Goal: Task Accomplishment & Management: Use online tool/utility

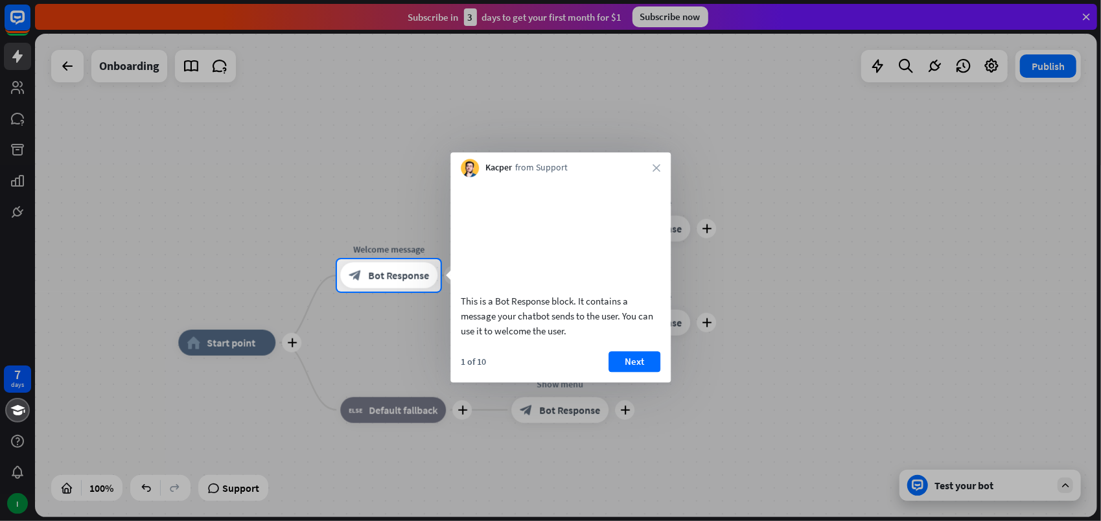
click at [637, 372] on button "Next" at bounding box center [634, 361] width 52 height 21
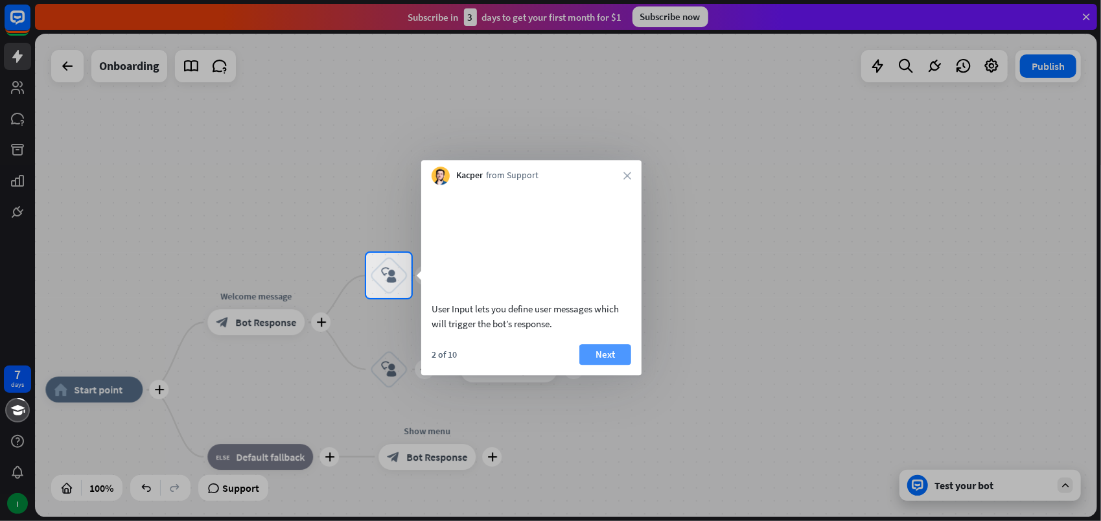
click at [618, 365] on button "Next" at bounding box center [605, 354] width 52 height 21
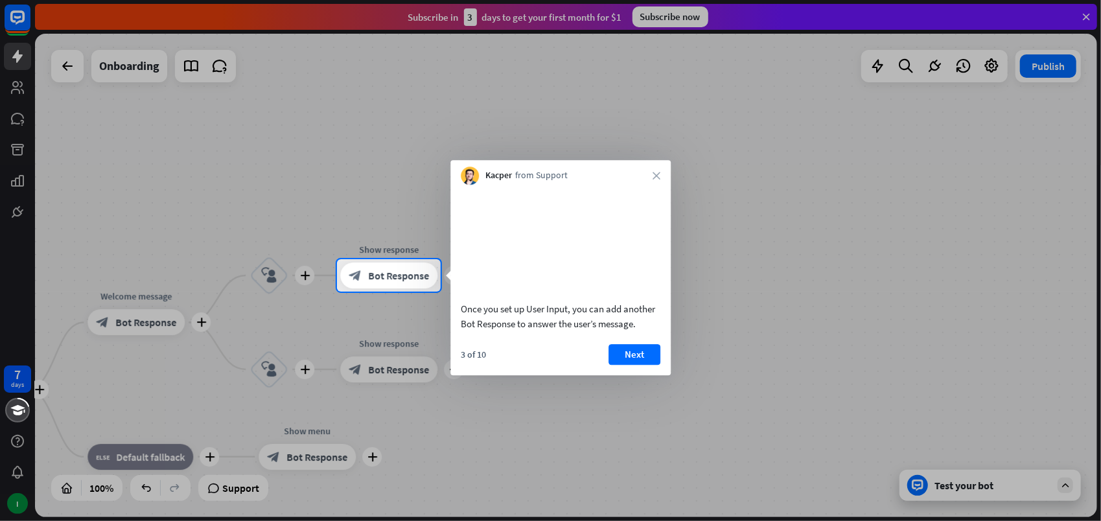
click at [618, 365] on button "Next" at bounding box center [634, 354] width 52 height 21
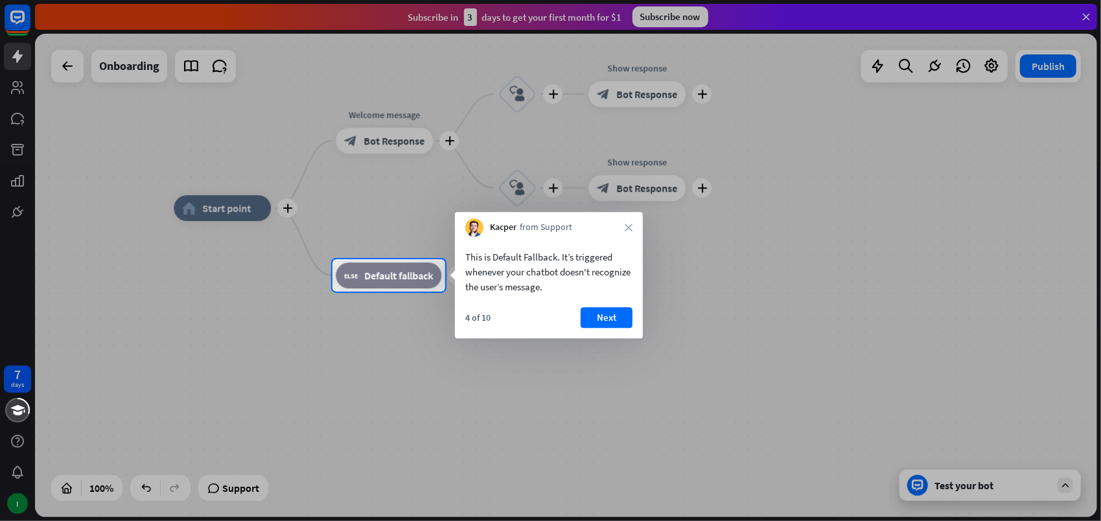
click at [610, 333] on div "4 of 10 Next" at bounding box center [549, 322] width 188 height 31
click at [614, 315] on button "Next" at bounding box center [606, 317] width 52 height 21
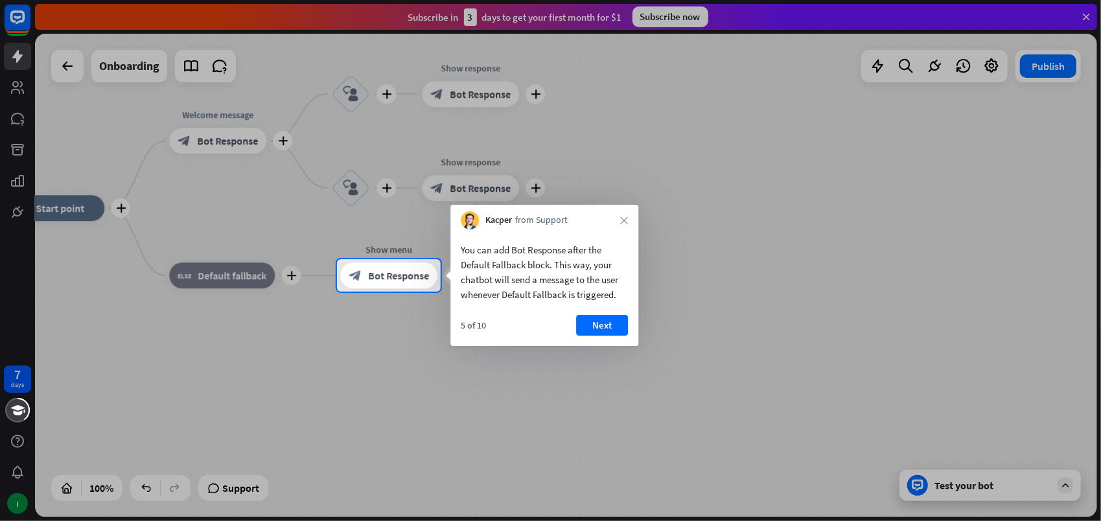
click at [616, 323] on button "Next" at bounding box center [602, 325] width 52 height 21
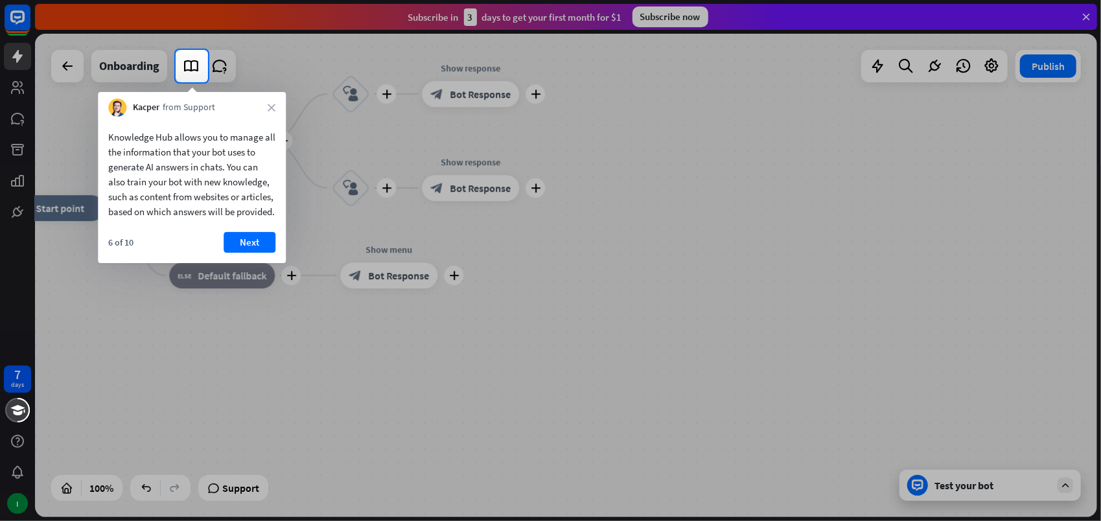
drag, startPoint x: 253, startPoint y: 253, endPoint x: 268, endPoint y: 272, distance: 24.5
click at [254, 253] on button "Next" at bounding box center [250, 242] width 52 height 21
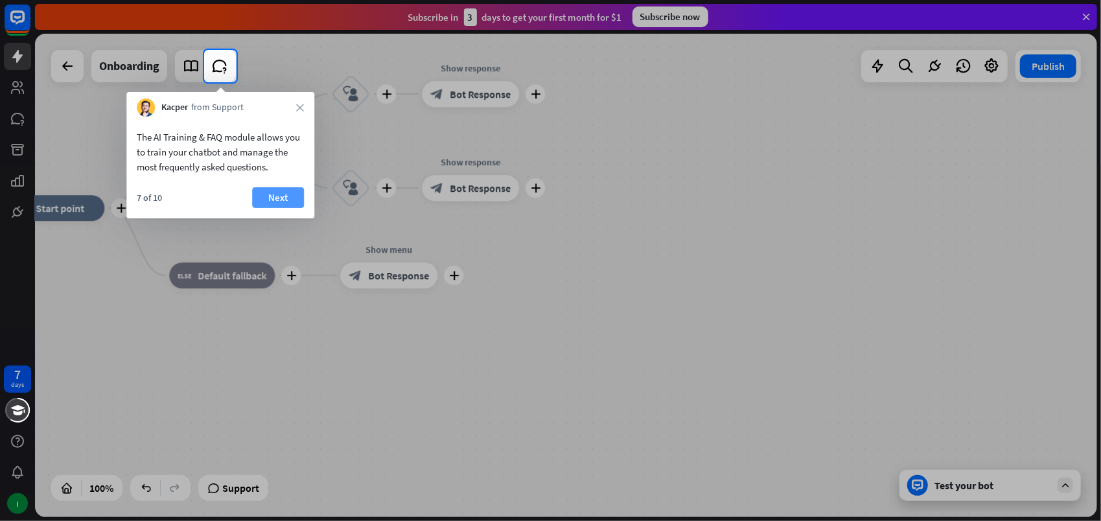
click at [284, 200] on button "Next" at bounding box center [278, 197] width 52 height 21
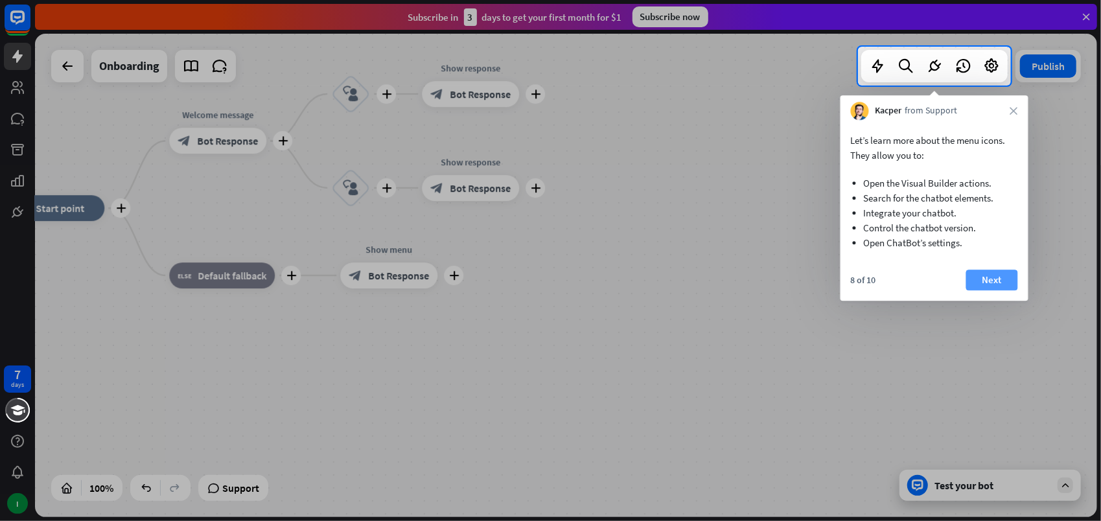
click at [1009, 277] on button "Next" at bounding box center [992, 280] width 52 height 21
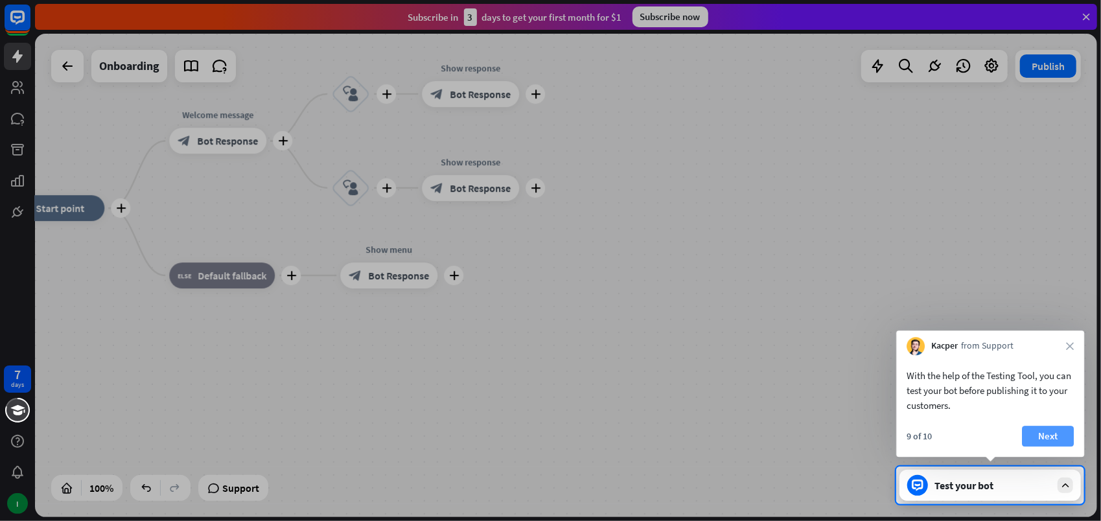
click at [1037, 436] on button "Next" at bounding box center [1048, 436] width 52 height 21
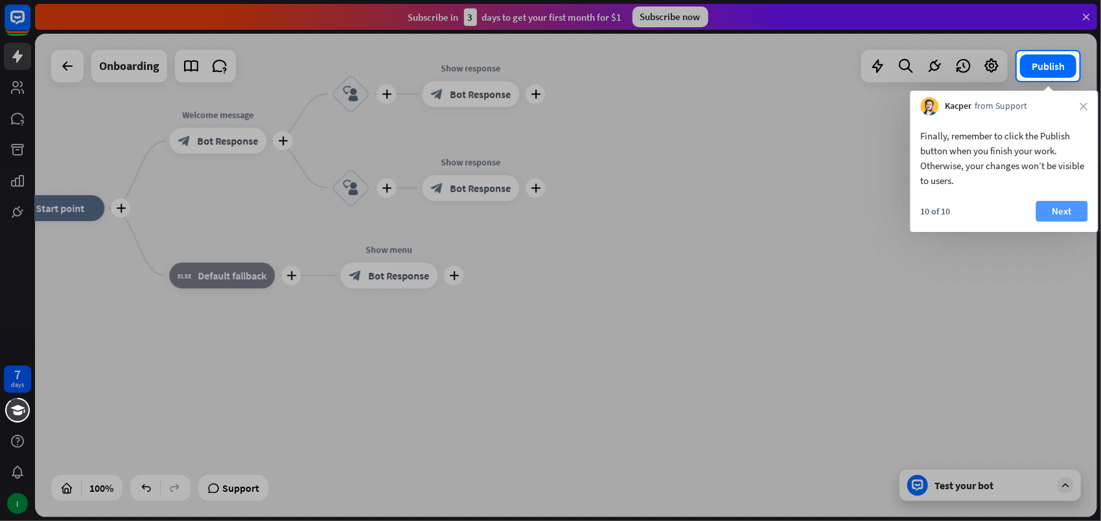
click at [1061, 212] on button "Next" at bounding box center [1062, 211] width 52 height 21
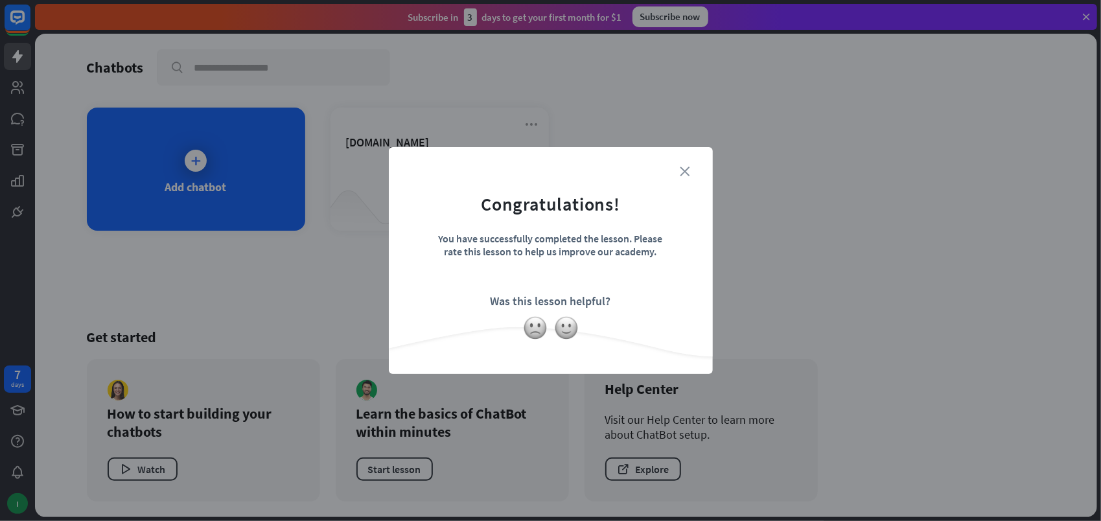
click at [689, 168] on icon "close" at bounding box center [685, 172] width 10 height 10
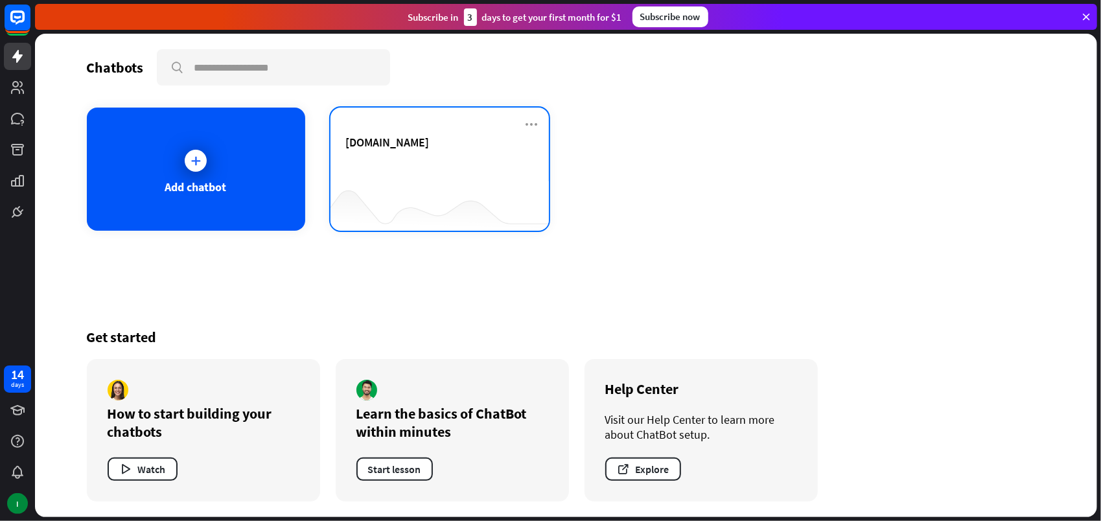
click at [439, 161] on div "[DOMAIN_NAME]" at bounding box center [439, 157] width 187 height 45
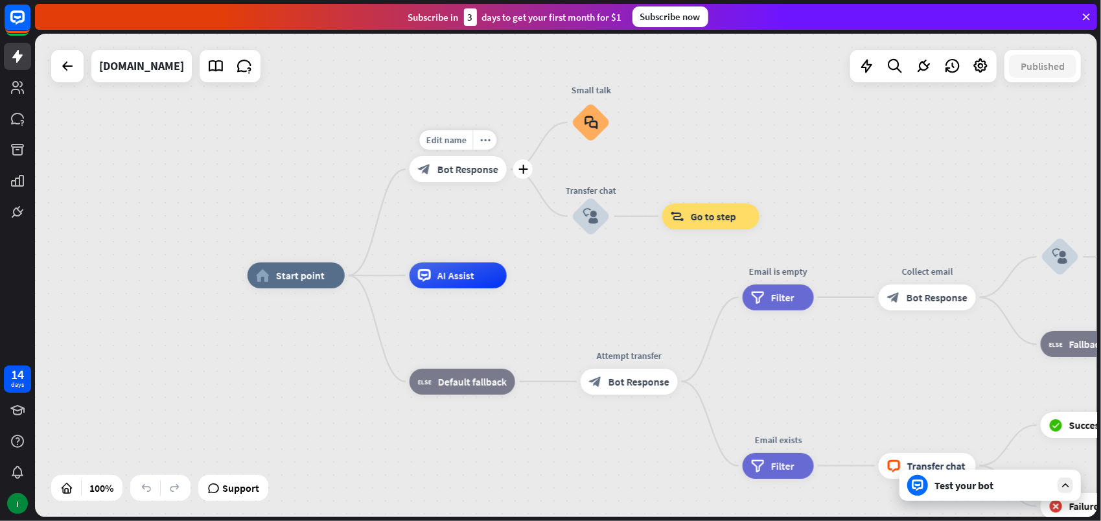
click at [479, 168] on span "Bot Response" at bounding box center [467, 169] width 61 height 13
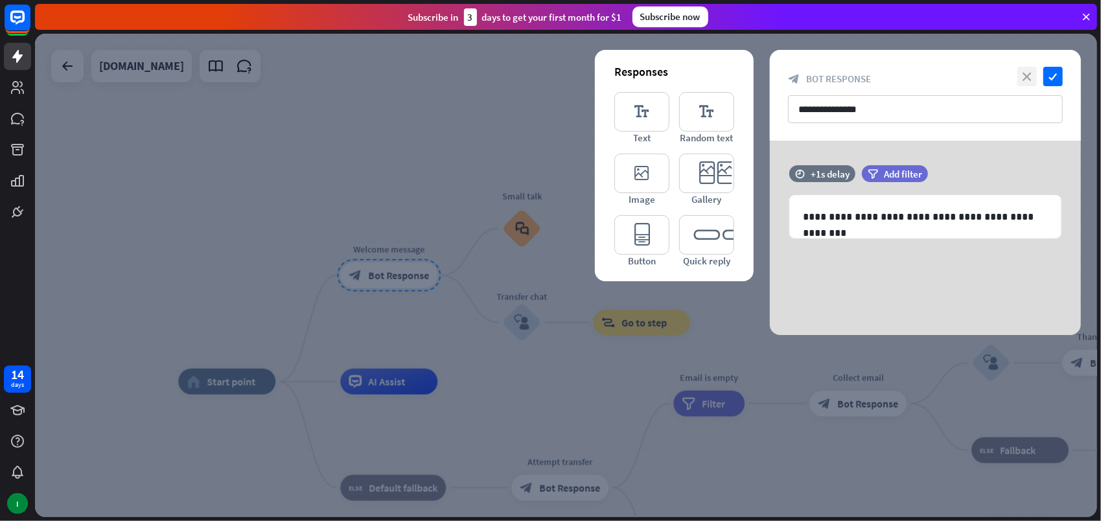
click at [1027, 76] on icon "close" at bounding box center [1026, 76] width 19 height 19
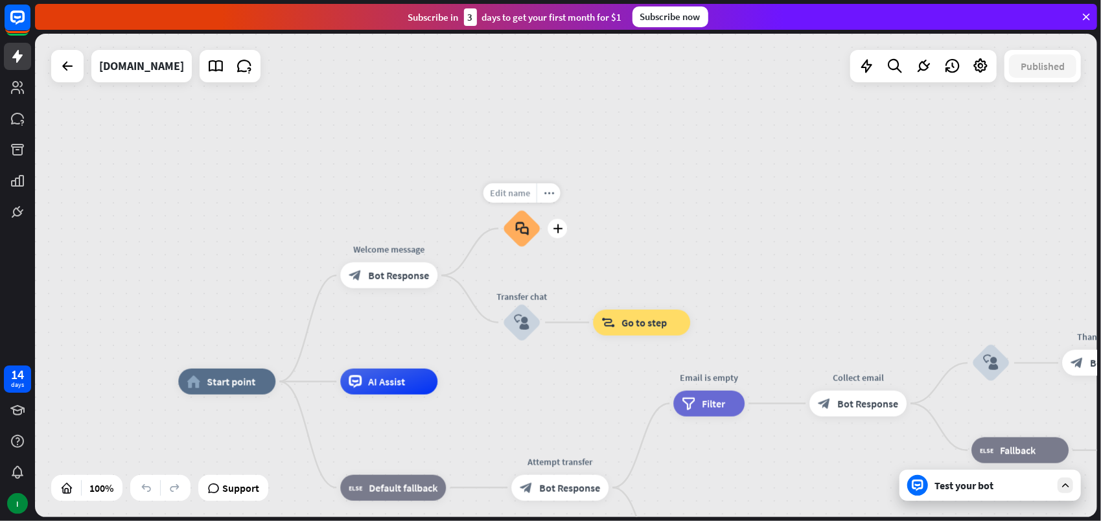
click at [525, 190] on span "Edit name" at bounding box center [510, 193] width 40 height 12
click at [526, 235] on icon "block_faq" at bounding box center [522, 229] width 14 height 14
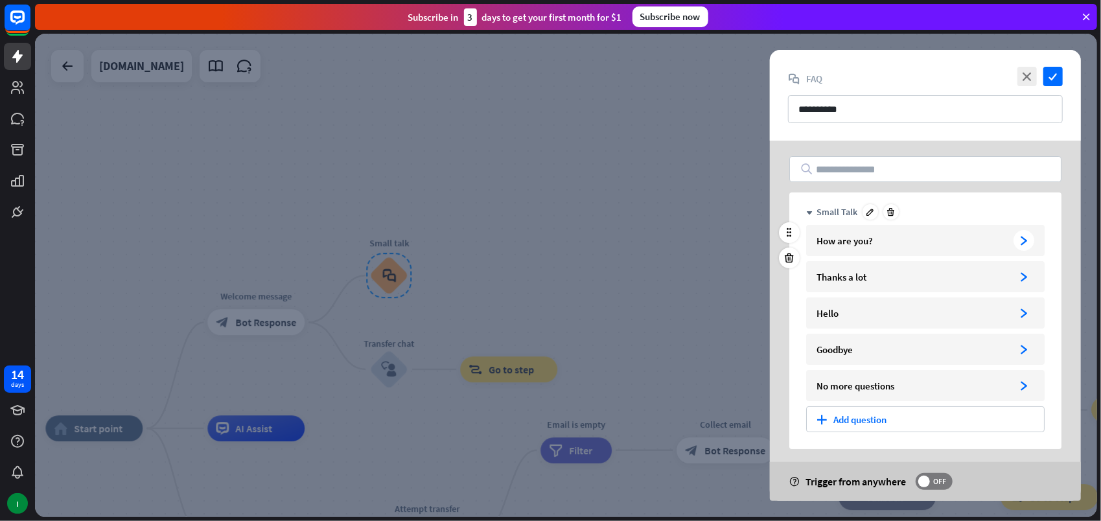
click at [1021, 240] on icon "arrowhead_right" at bounding box center [1024, 241] width 10 height 10
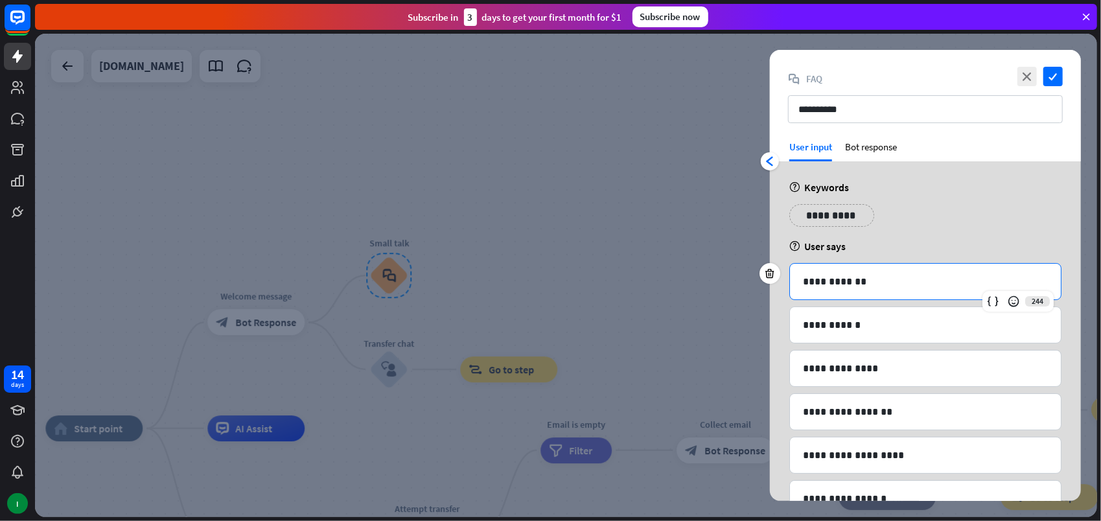
click at [952, 279] on p "**********" at bounding box center [926, 281] width 246 height 16
click at [1030, 78] on icon "close" at bounding box center [1026, 76] width 19 height 19
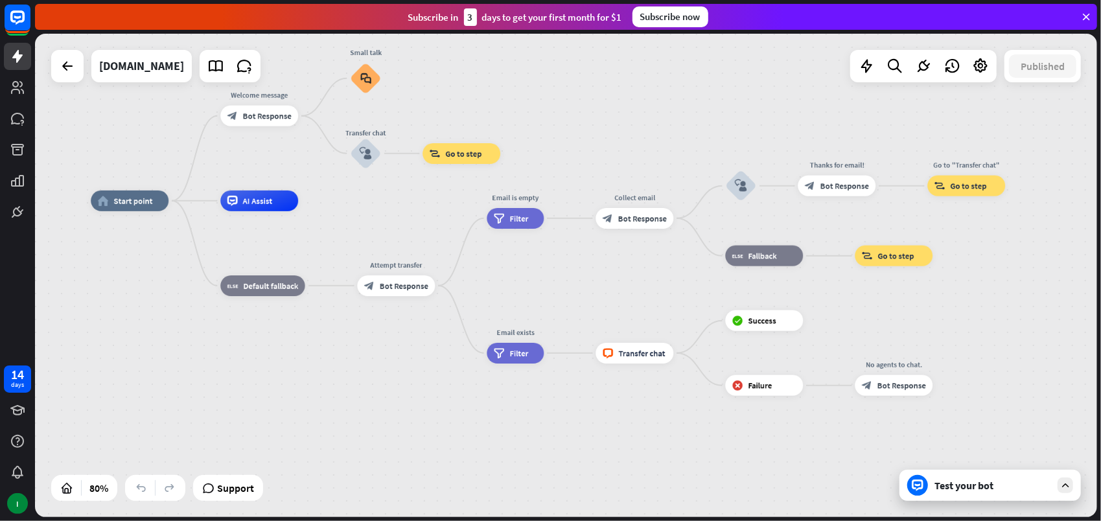
drag, startPoint x: 1068, startPoint y: 359, endPoint x: 1046, endPoint y: 133, distance: 226.5
click at [1046, 133] on div "home_2 Start point Welcome message block_bot_response Bot Response Small talk b…" at bounding box center [566, 275] width 1062 height 483
click at [362, 157] on icon "block_user_input" at bounding box center [366, 153] width 12 height 12
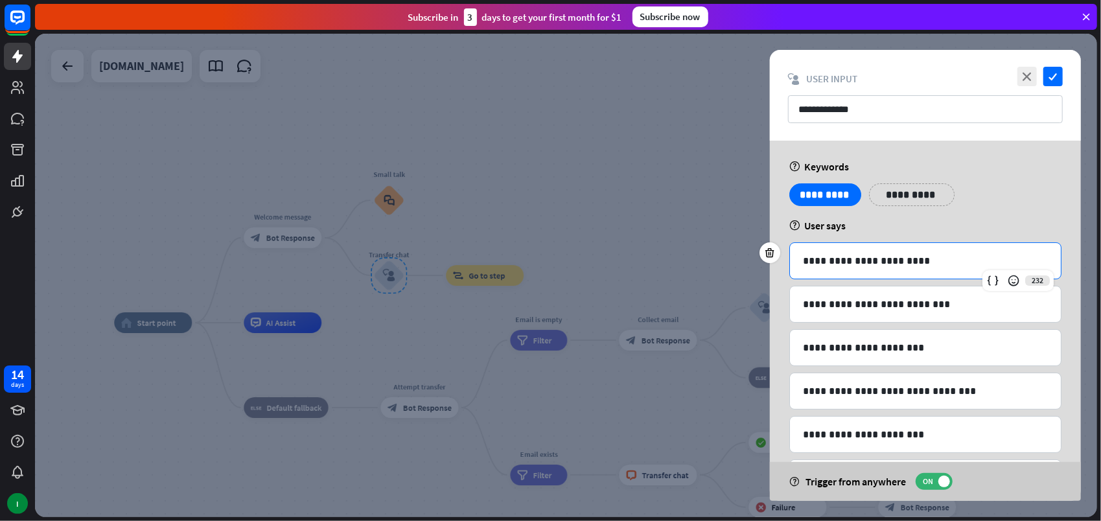
click at [880, 258] on p "**********" at bounding box center [926, 261] width 246 height 16
drag, startPoint x: 923, startPoint y: 257, endPoint x: 748, endPoint y: 257, distance: 174.9
click at [748, 257] on div "**********" at bounding box center [566, 275] width 1062 height 483
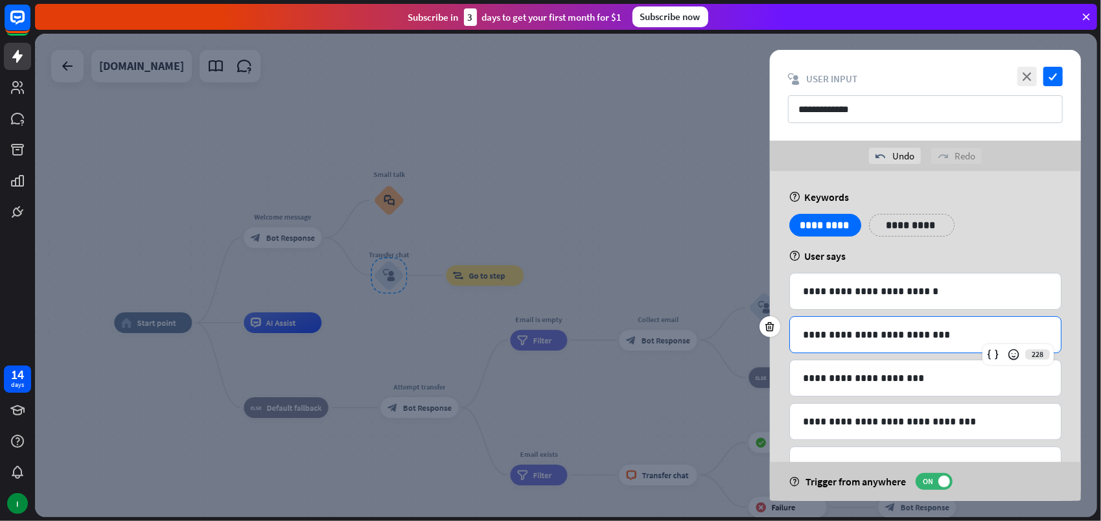
click at [869, 336] on p "**********" at bounding box center [926, 335] width 246 height 16
drag, startPoint x: 923, startPoint y: 333, endPoint x: 753, endPoint y: 332, distance: 170.4
click at [753, 332] on div "**********" at bounding box center [566, 275] width 1062 height 483
drag, startPoint x: 938, startPoint y: 333, endPoint x: 746, endPoint y: 329, distance: 191.8
click at [746, 329] on div "**********" at bounding box center [566, 275] width 1062 height 483
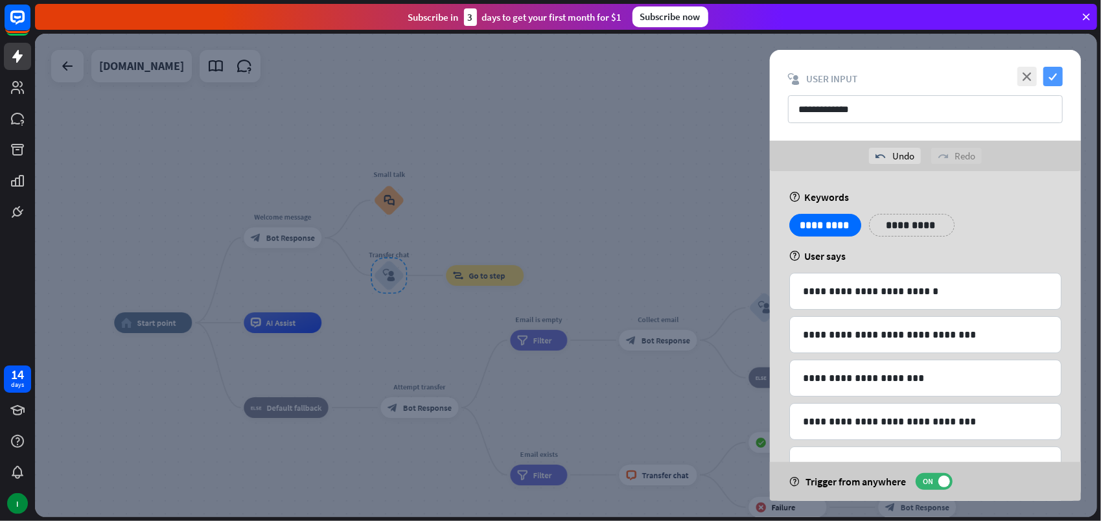
click at [1052, 77] on icon "check" at bounding box center [1052, 76] width 19 height 19
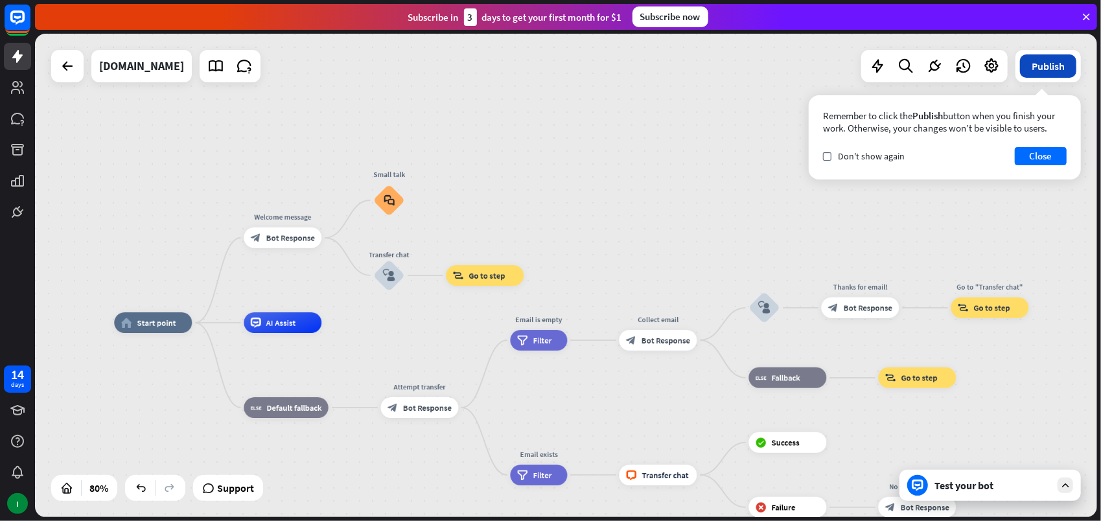
click at [1060, 62] on button "Publish" at bounding box center [1048, 65] width 56 height 23
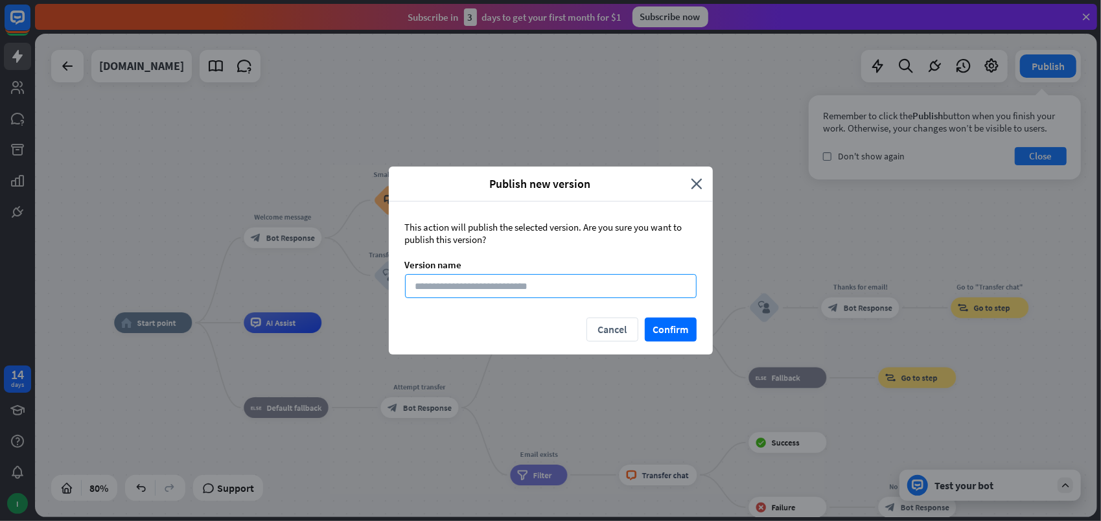
click at [438, 284] on input at bounding box center [551, 286] width 292 height 24
type input "**********"
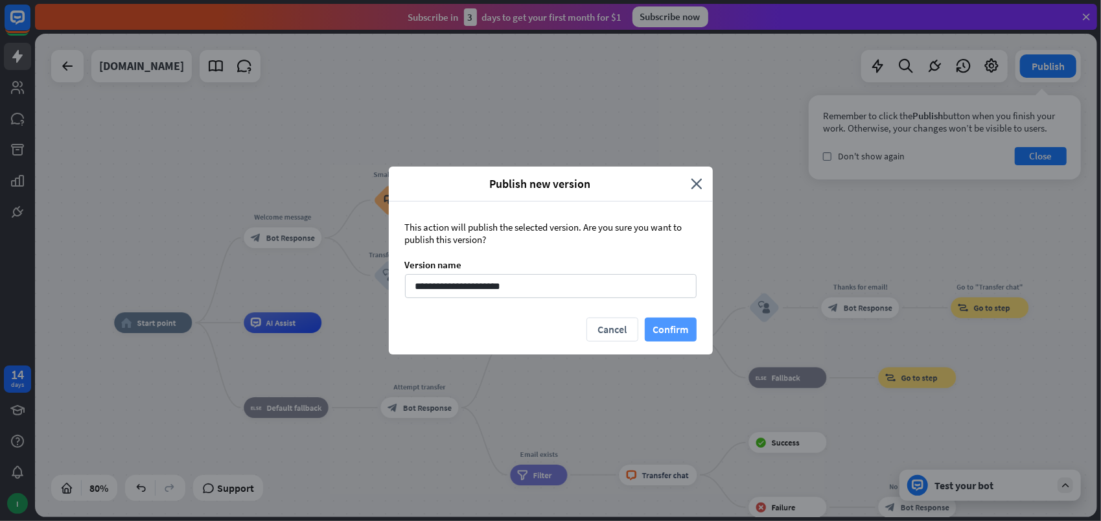
click at [680, 327] on button "Confirm" at bounding box center [671, 329] width 52 height 24
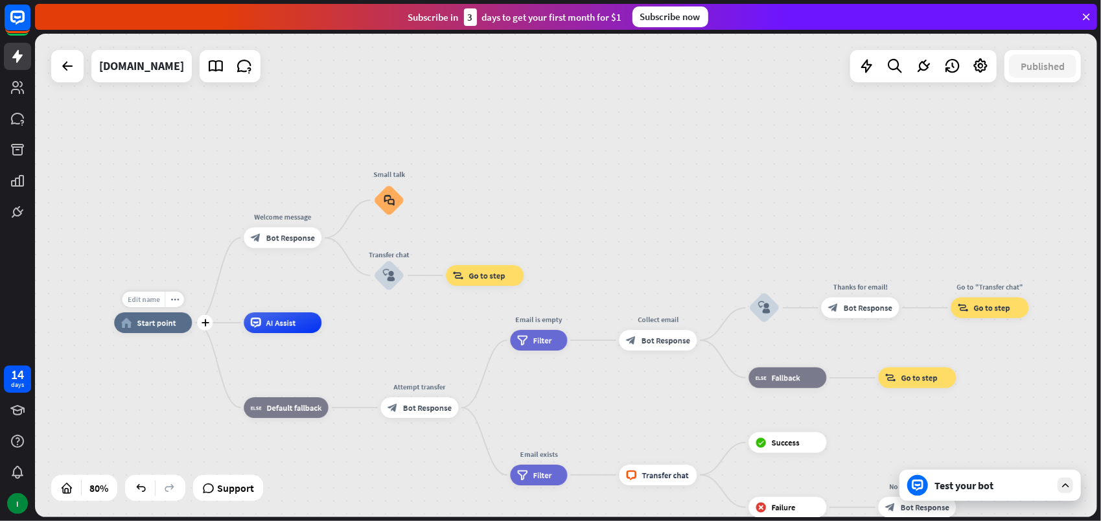
click at [152, 299] on span "Edit name" at bounding box center [144, 299] width 32 height 9
click at [150, 327] on span "Start point" at bounding box center [156, 322] width 39 height 10
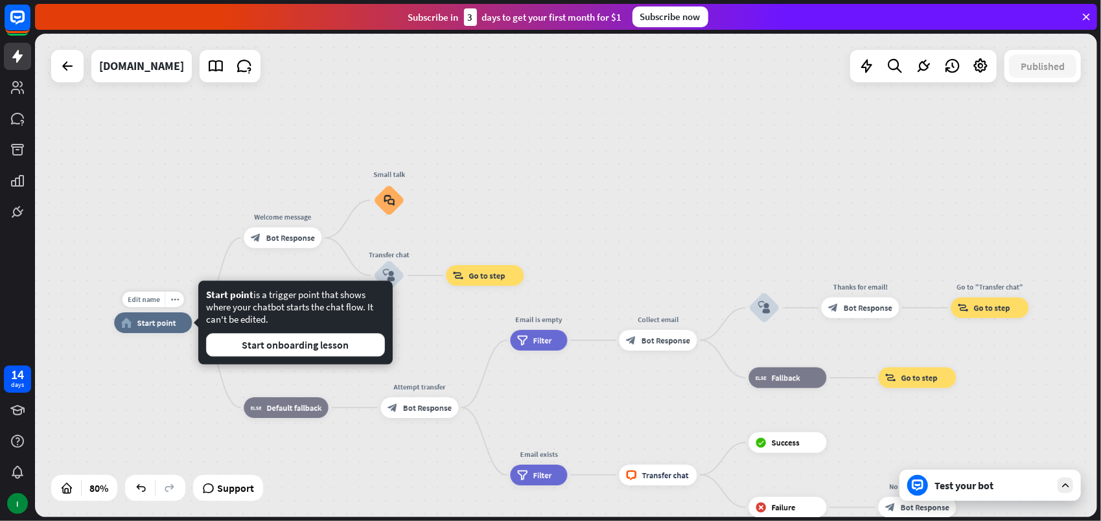
click at [168, 326] on span "Start point" at bounding box center [156, 322] width 39 height 10
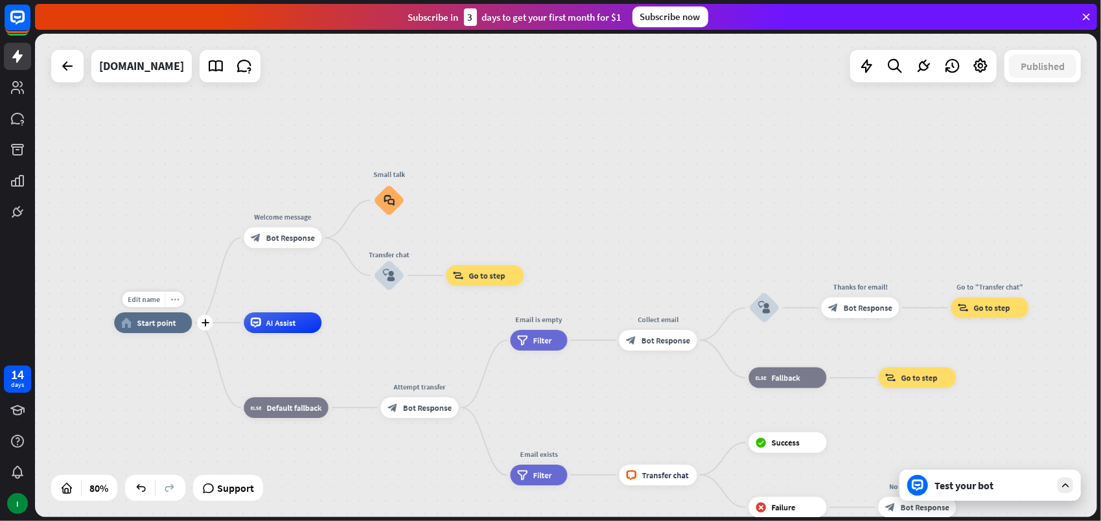
click at [178, 299] on icon "more_horiz" at bounding box center [174, 299] width 8 height 8
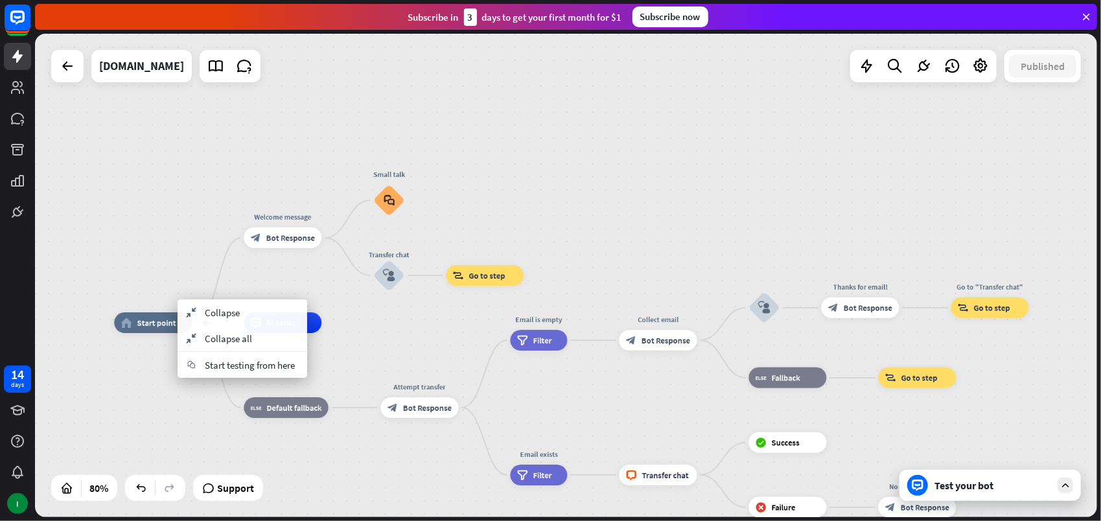
click at [145, 323] on span "Start point" at bounding box center [156, 322] width 39 height 10
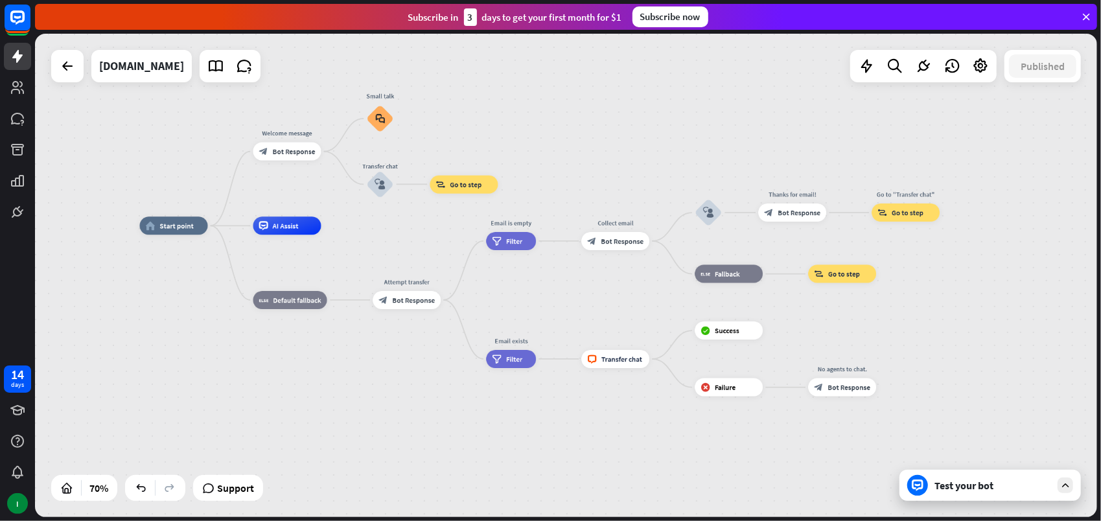
drag, startPoint x: 649, startPoint y: 174, endPoint x: 653, endPoint y: 67, distance: 107.0
click at [653, 67] on div "home_2 Start point Welcome message block_bot_response Bot Response Small talk b…" at bounding box center [566, 275] width 1062 height 483
click at [293, 148] on span "Bot Response" at bounding box center [294, 151] width 43 height 9
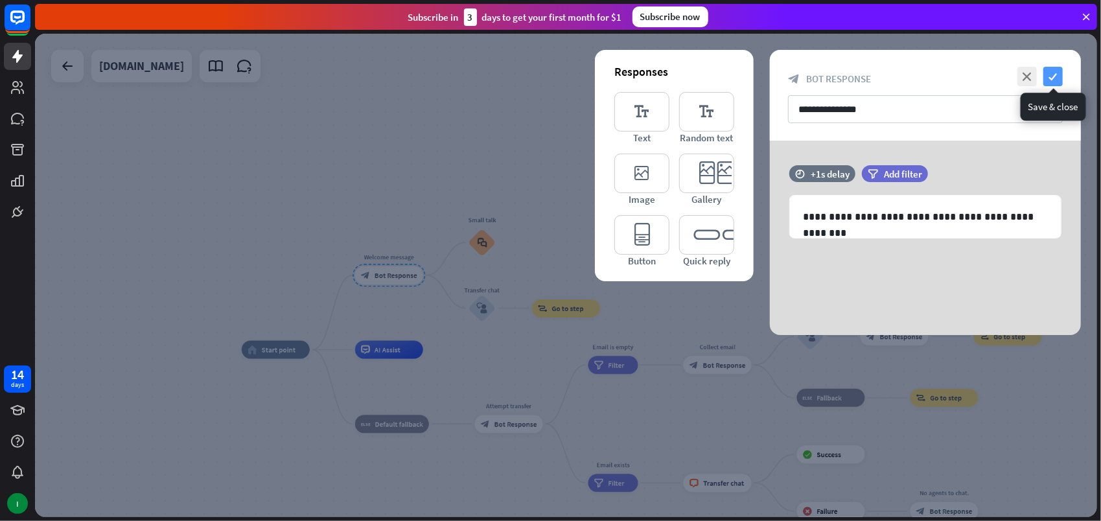
click at [1050, 75] on icon "check" at bounding box center [1052, 76] width 19 height 19
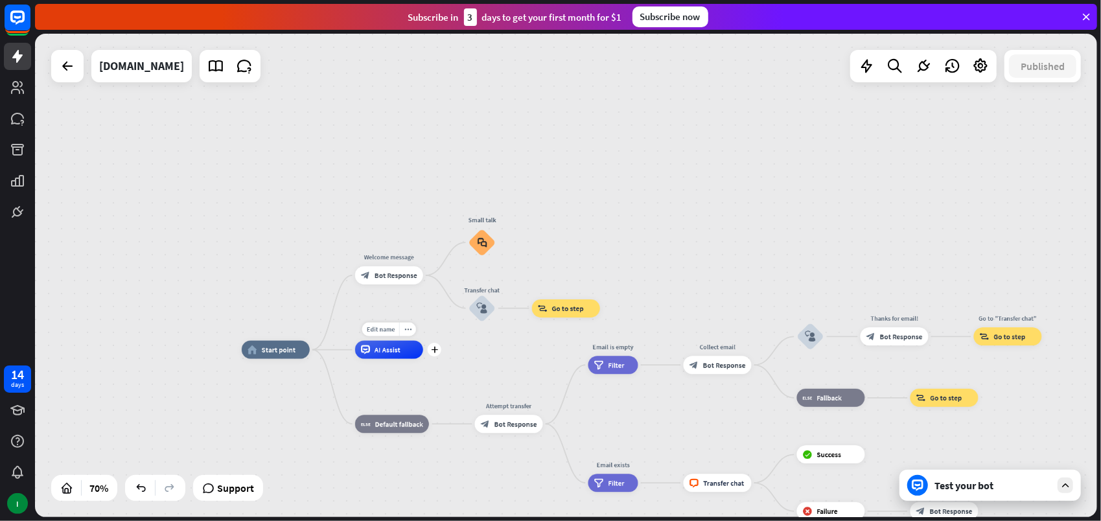
click at [402, 357] on div "AI Assist" at bounding box center [389, 350] width 68 height 18
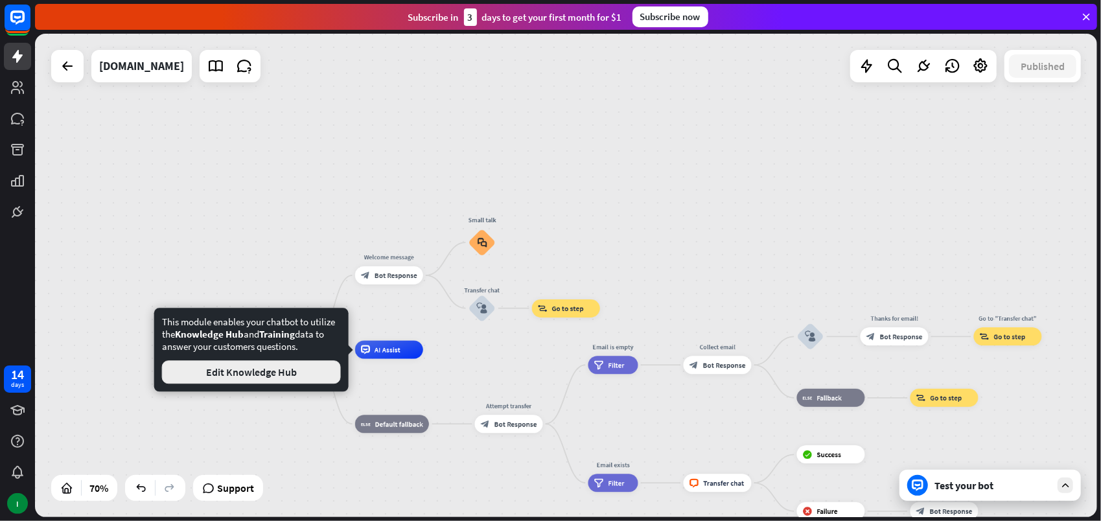
click at [259, 381] on button "Edit Knowledge Hub" at bounding box center [251, 371] width 179 height 23
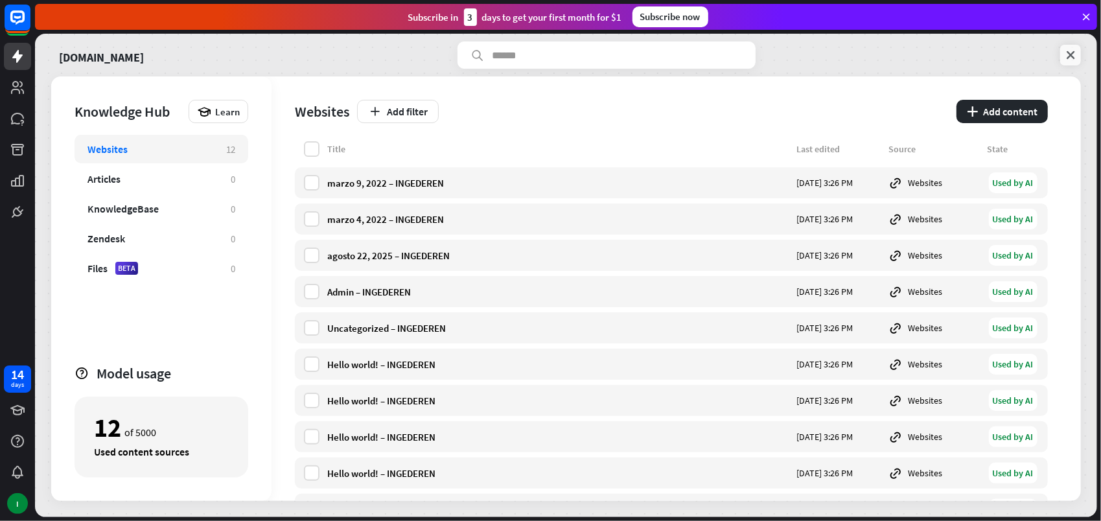
click at [1067, 56] on icon at bounding box center [1070, 55] width 13 height 13
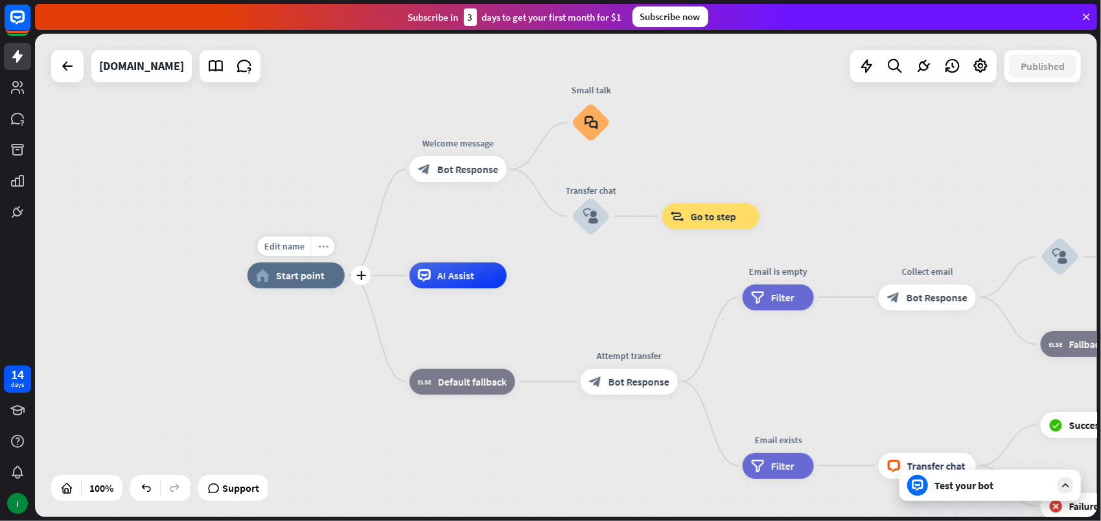
click at [321, 247] on icon "more_horiz" at bounding box center [322, 247] width 10 height 10
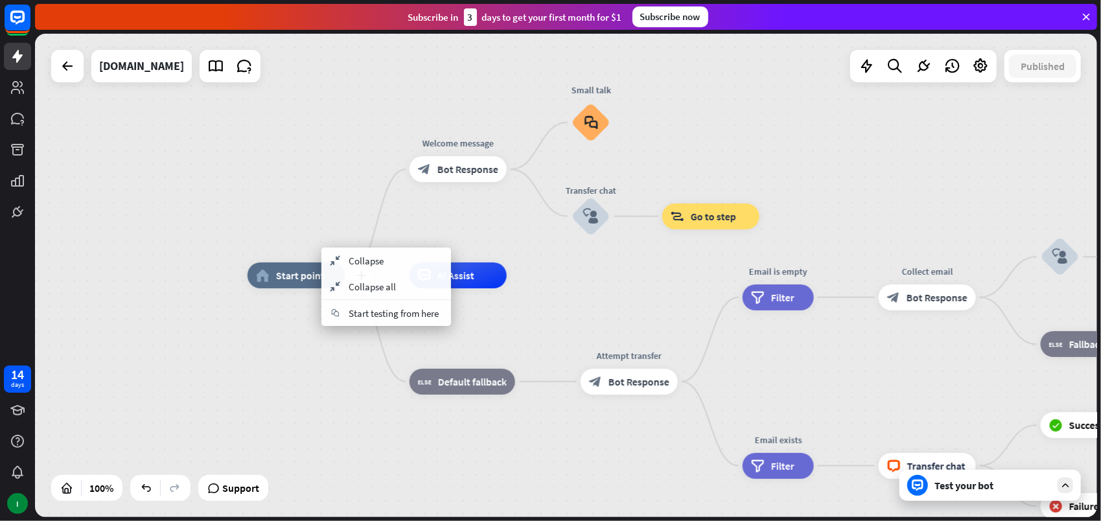
click at [301, 277] on span "Start point" at bounding box center [300, 275] width 49 height 13
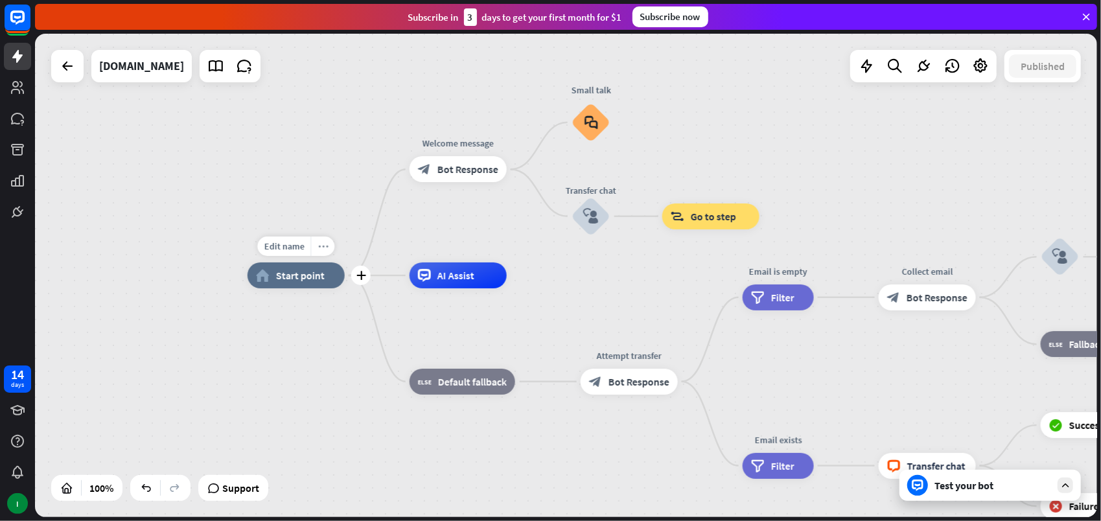
click at [321, 244] on icon "more_horiz" at bounding box center [322, 247] width 10 height 10
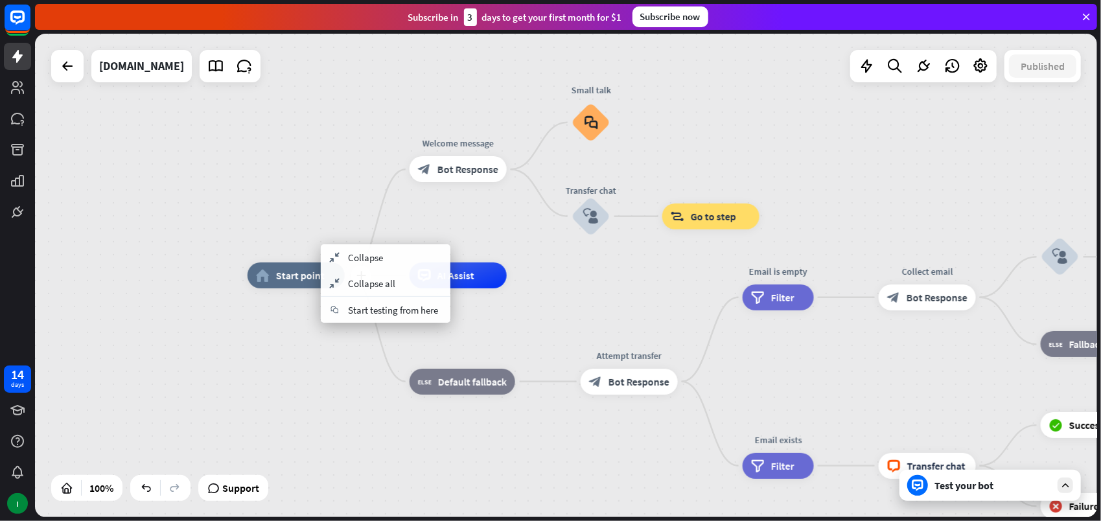
click at [308, 262] on div "plus home_2 Start point" at bounding box center [295, 275] width 97 height 26
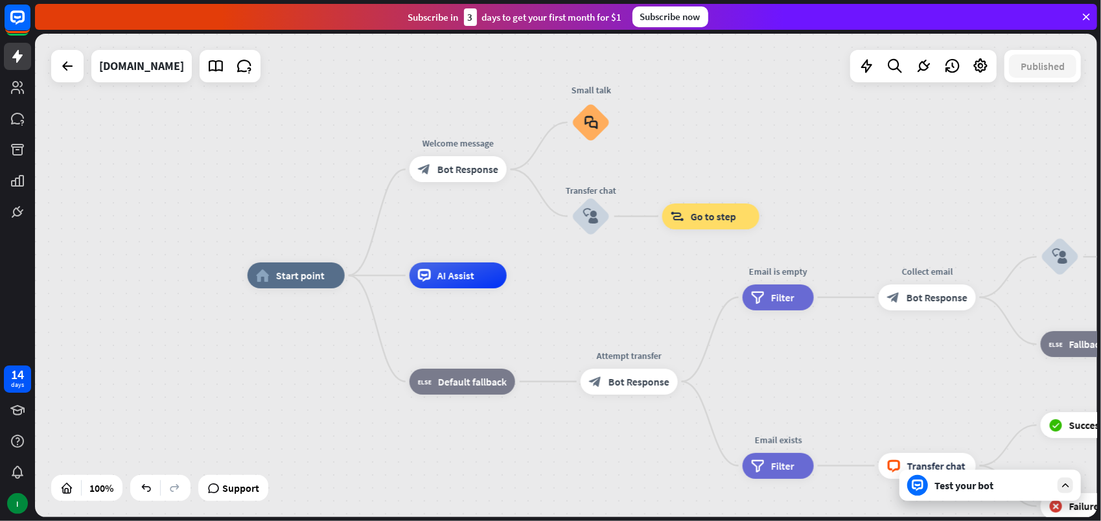
click at [286, 108] on div "home_2 Start point Welcome message block_bot_response Bot Response Small talk b…" at bounding box center [566, 275] width 1062 height 483
click at [236, 68] on icon at bounding box center [244, 66] width 17 height 17
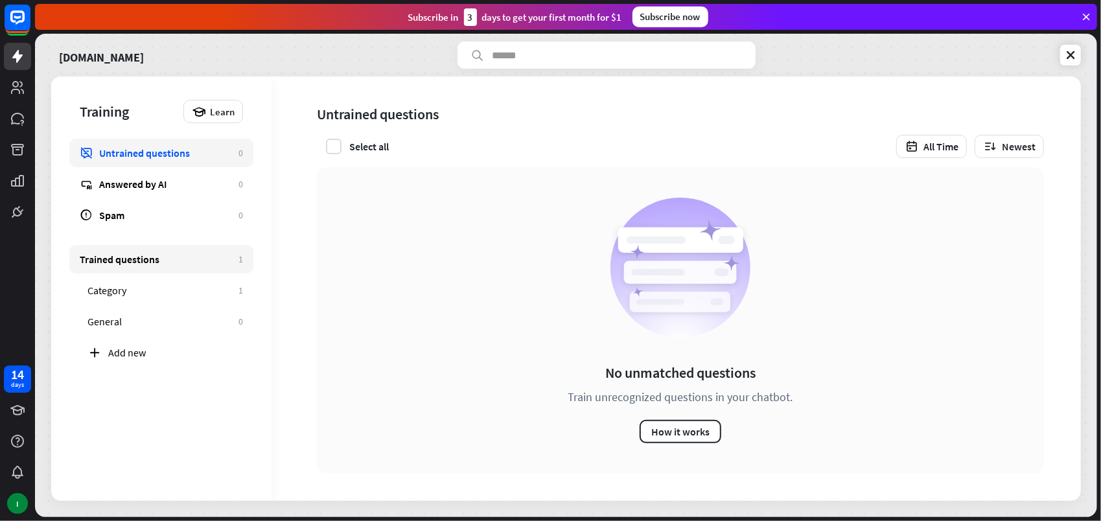
click at [147, 257] on div "Trained questions" at bounding box center [156, 259] width 152 height 13
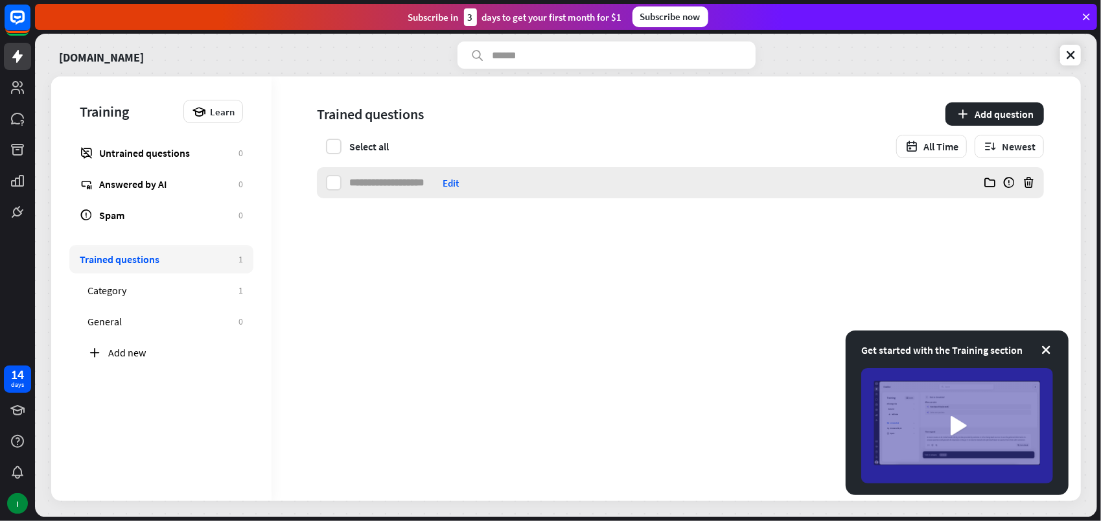
click at [387, 179] on input at bounding box center [393, 182] width 88 height 31
click at [128, 288] on div "Category" at bounding box center [159, 290] width 144 height 13
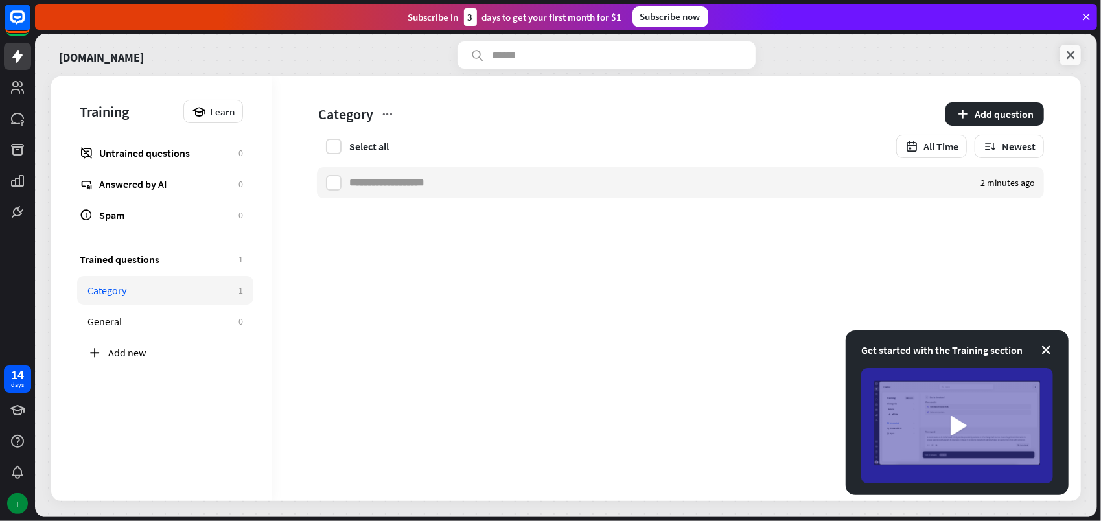
click at [1072, 54] on icon at bounding box center [1070, 55] width 13 height 13
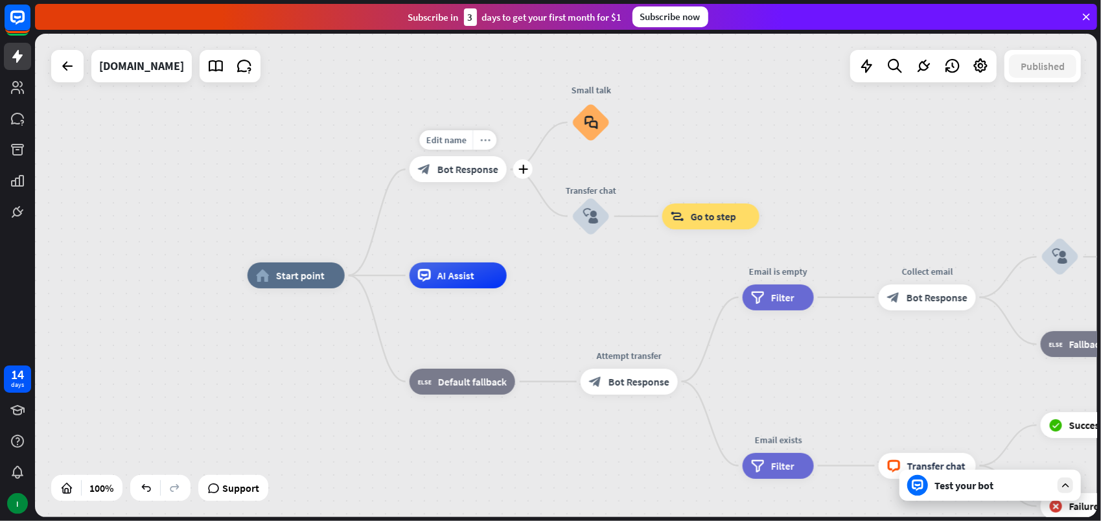
click at [486, 141] on icon "more_horiz" at bounding box center [484, 140] width 10 height 10
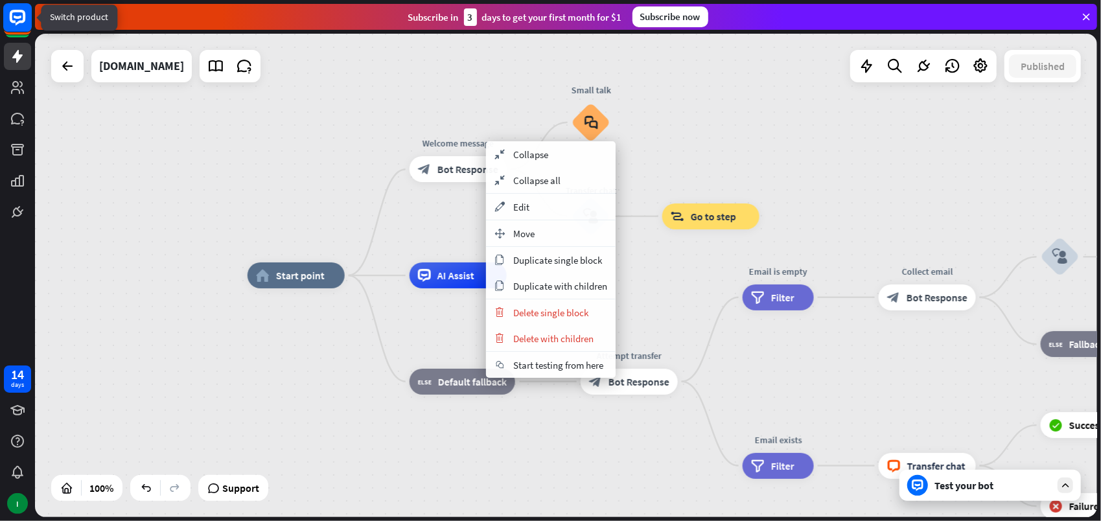
click at [17, 25] on rect at bounding box center [17, 17] width 29 height 29
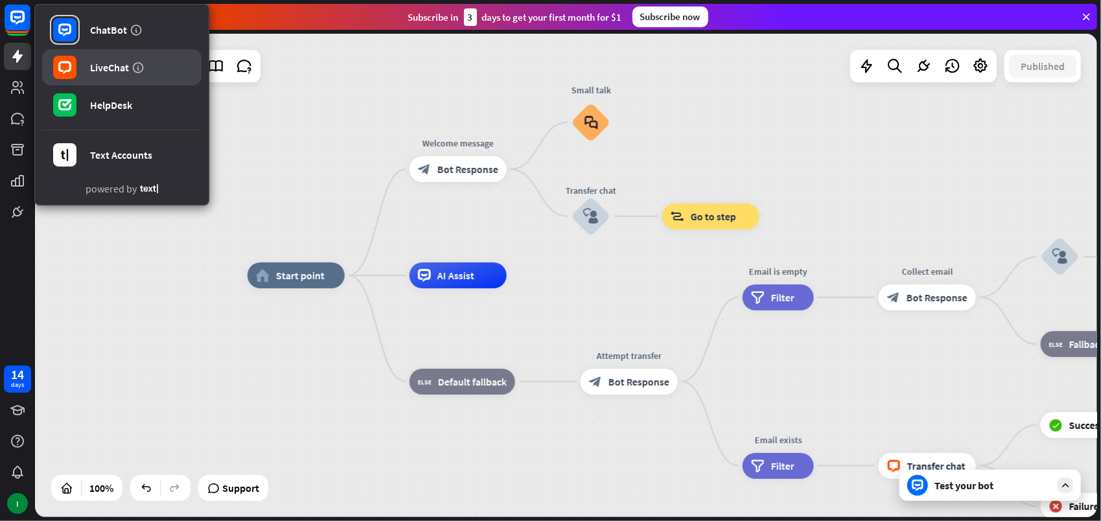
click at [106, 67] on div "LiveChat" at bounding box center [109, 67] width 39 height 13
